Goal: Navigation & Orientation: Go to known website

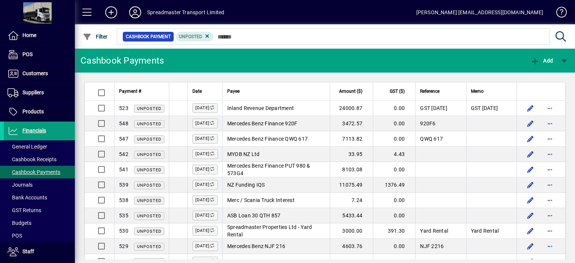
click at [135, 15] on icon at bounding box center [135, 12] width 15 height 12
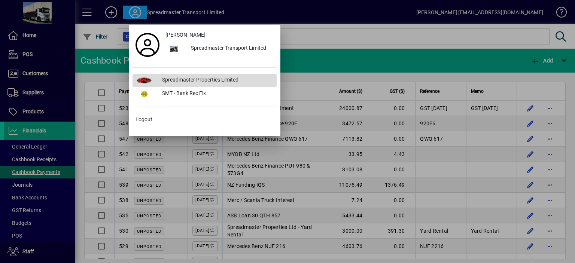
click at [180, 79] on div "Spreadmaster Properties Limited" at bounding box center [216, 80] width 121 height 13
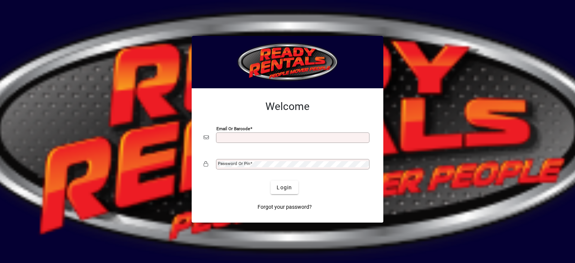
click at [227, 136] on input "Email or Barcode" at bounding box center [293, 138] width 151 height 6
type input "**********"
click at [243, 165] on mat-label "Password or Pin" at bounding box center [234, 163] width 32 height 5
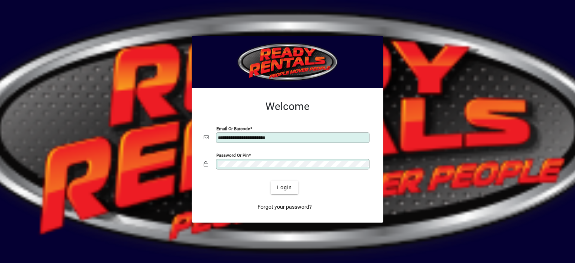
click at [271, 181] on button "Login" at bounding box center [284, 187] width 27 height 13
